Goal: Find specific page/section: Find specific page/section

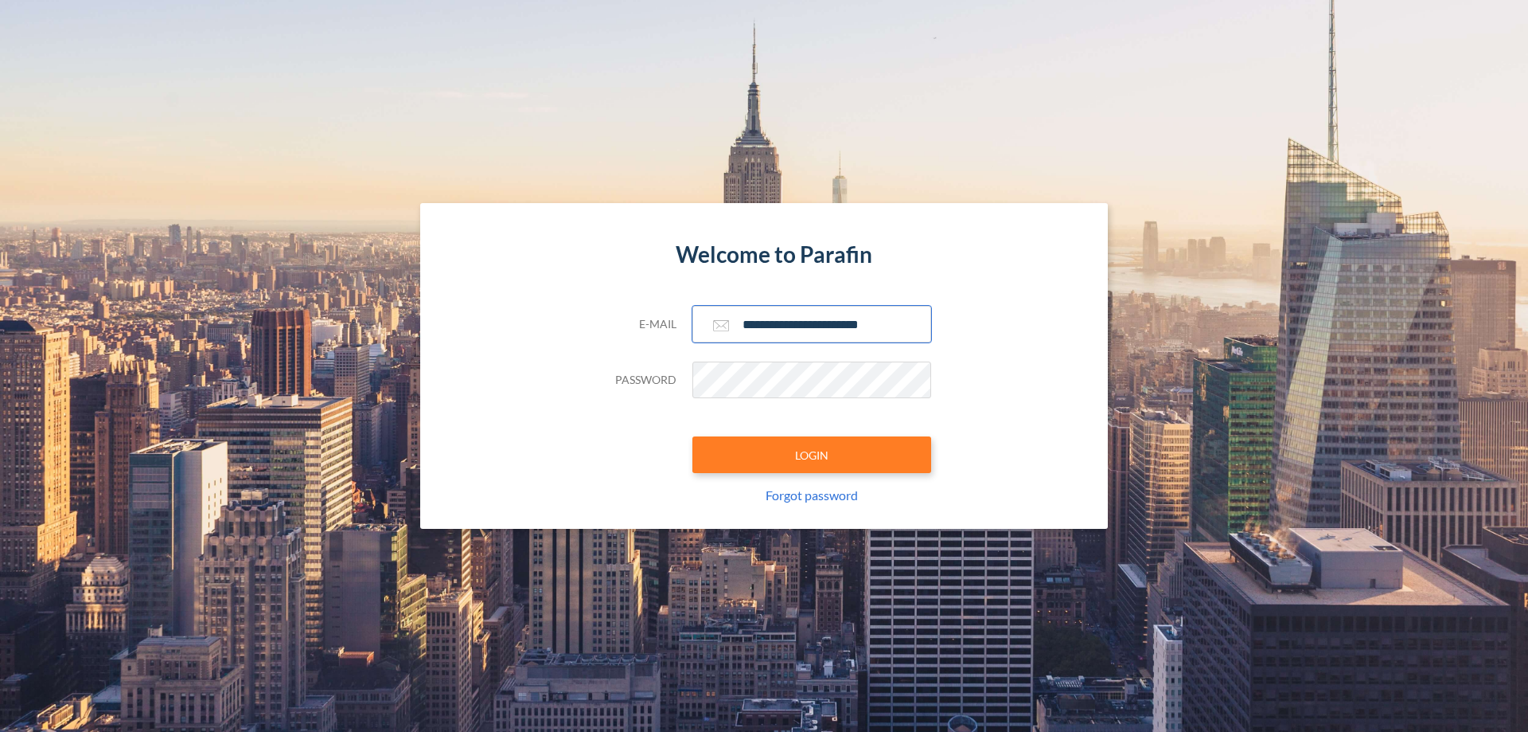
type input "**********"
click at [812, 455] on button "LOGIN" at bounding box center [811, 454] width 239 height 37
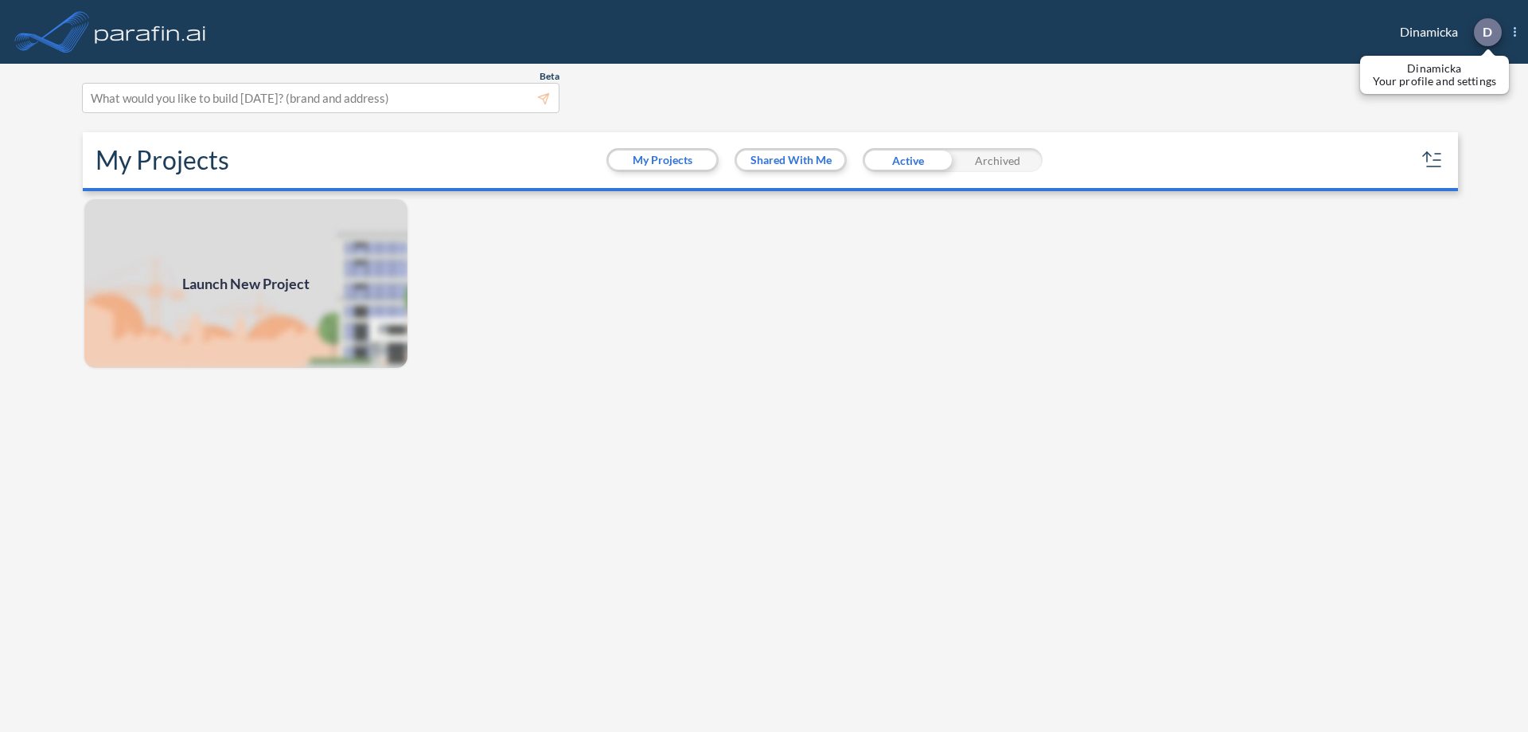
click at [1487, 32] on p "D" at bounding box center [1488, 32] width 10 height 14
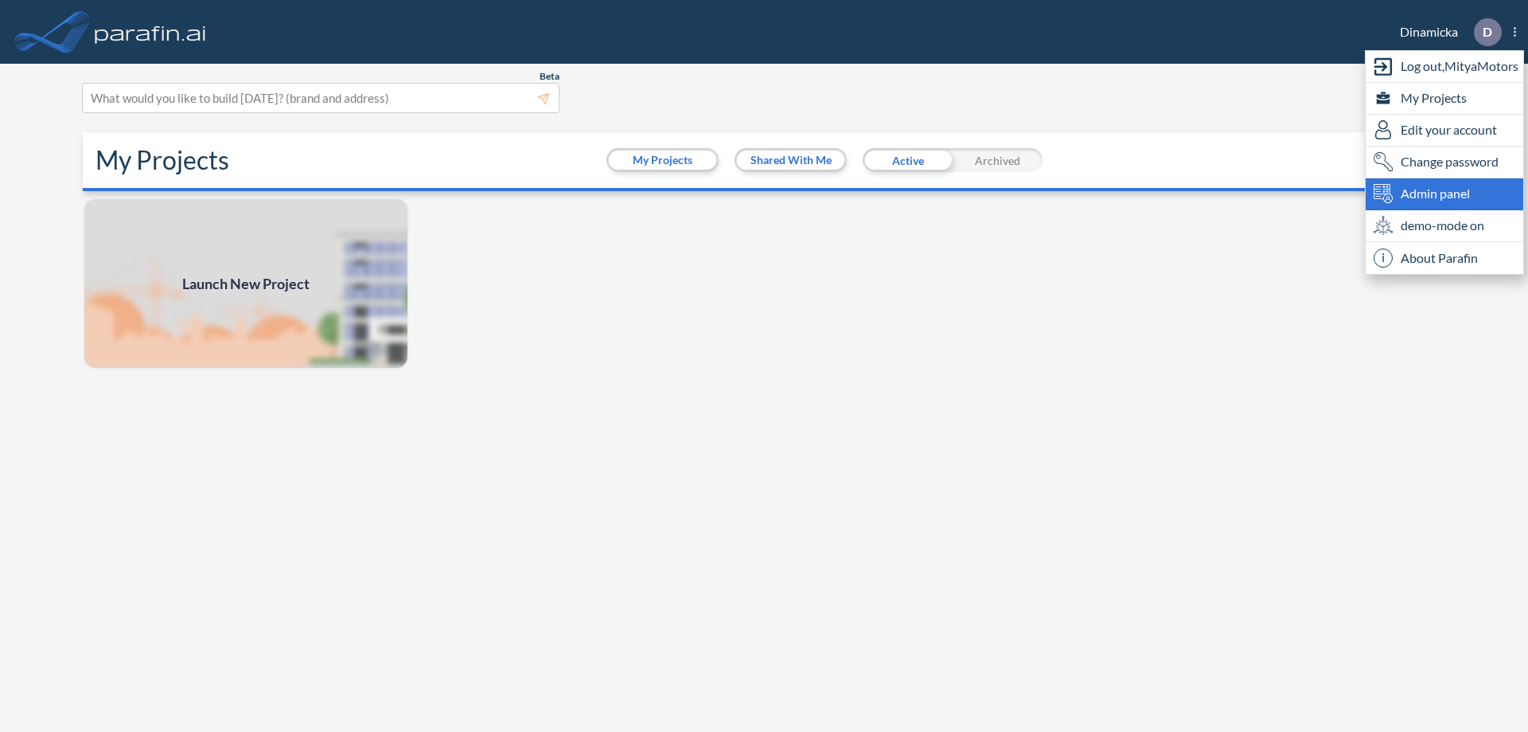
click at [1445, 193] on span "Admin panel" at bounding box center [1435, 193] width 69 height 19
